Goal: Task Accomplishment & Management: Complete application form

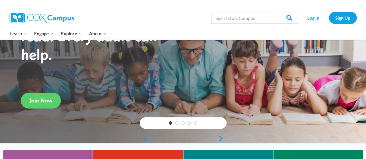
scroll to position [50, 0]
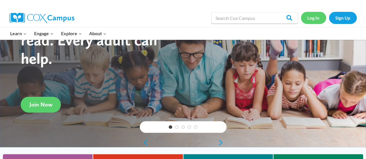
click at [310, 15] on link "Log In" at bounding box center [313, 18] width 25 height 12
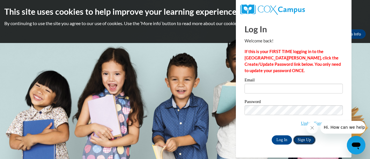
click at [301, 140] on link "Sign Up" at bounding box center [304, 140] width 23 height 9
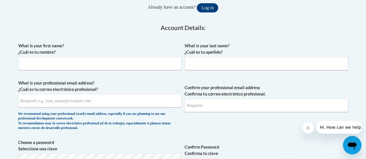
scroll to position [131, 0]
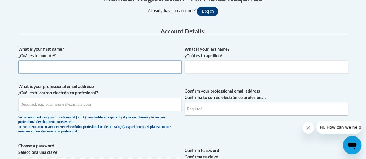
click at [111, 65] on input "What is your first name? ¿Cuál es tu nombre?" at bounding box center [99, 66] width 163 height 13
type input "Samuel"
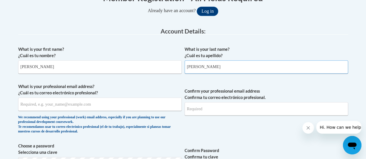
type input "Bonham"
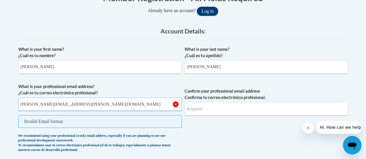
type input "samuel.bonham@rusd.org"
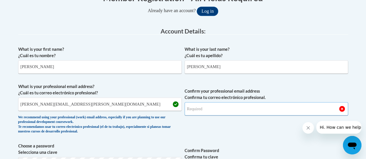
scroll to position [142, 0]
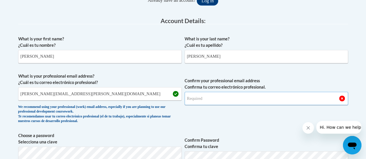
click at [219, 93] on input "Confirm your professional email address Confirma tu correo electrónico profesio…" at bounding box center [266, 98] width 163 height 13
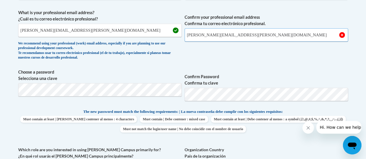
scroll to position [209, 0]
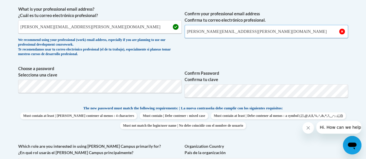
type input "samuel.bonham@rusd.org"
